Goal: Unclear

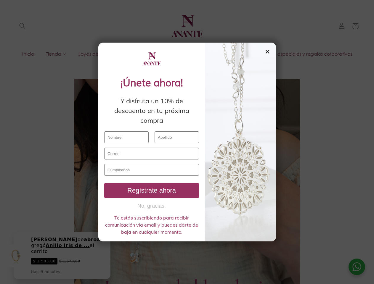
click at [187, 142] on input "text" at bounding box center [176, 137] width 44 height 12
click at [267, 52] on div "✕" at bounding box center [267, 52] width 5 height 7
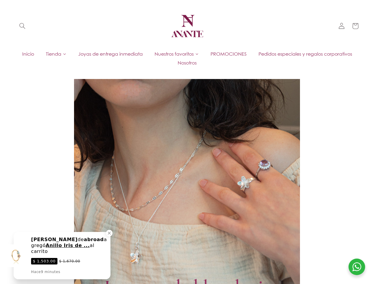
click at [151, 191] on div at bounding box center [187, 220] width 226 height 282
click at [151, 206] on div at bounding box center [187, 220] width 226 height 282
